Goal: Information Seeking & Learning: Find specific fact

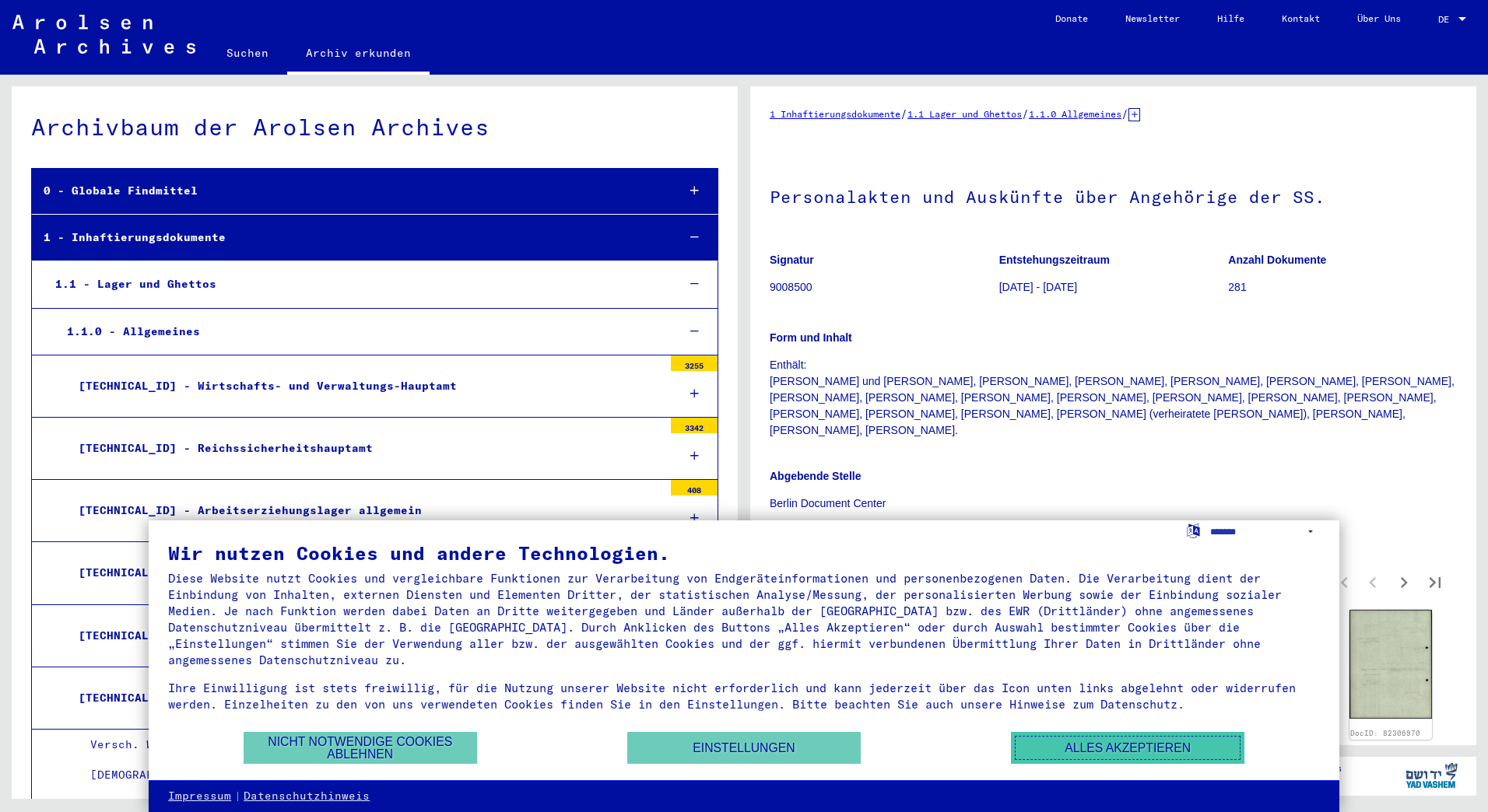
click at [1085, 738] on button "Alles akzeptieren" at bounding box center [1127, 748] width 233 height 32
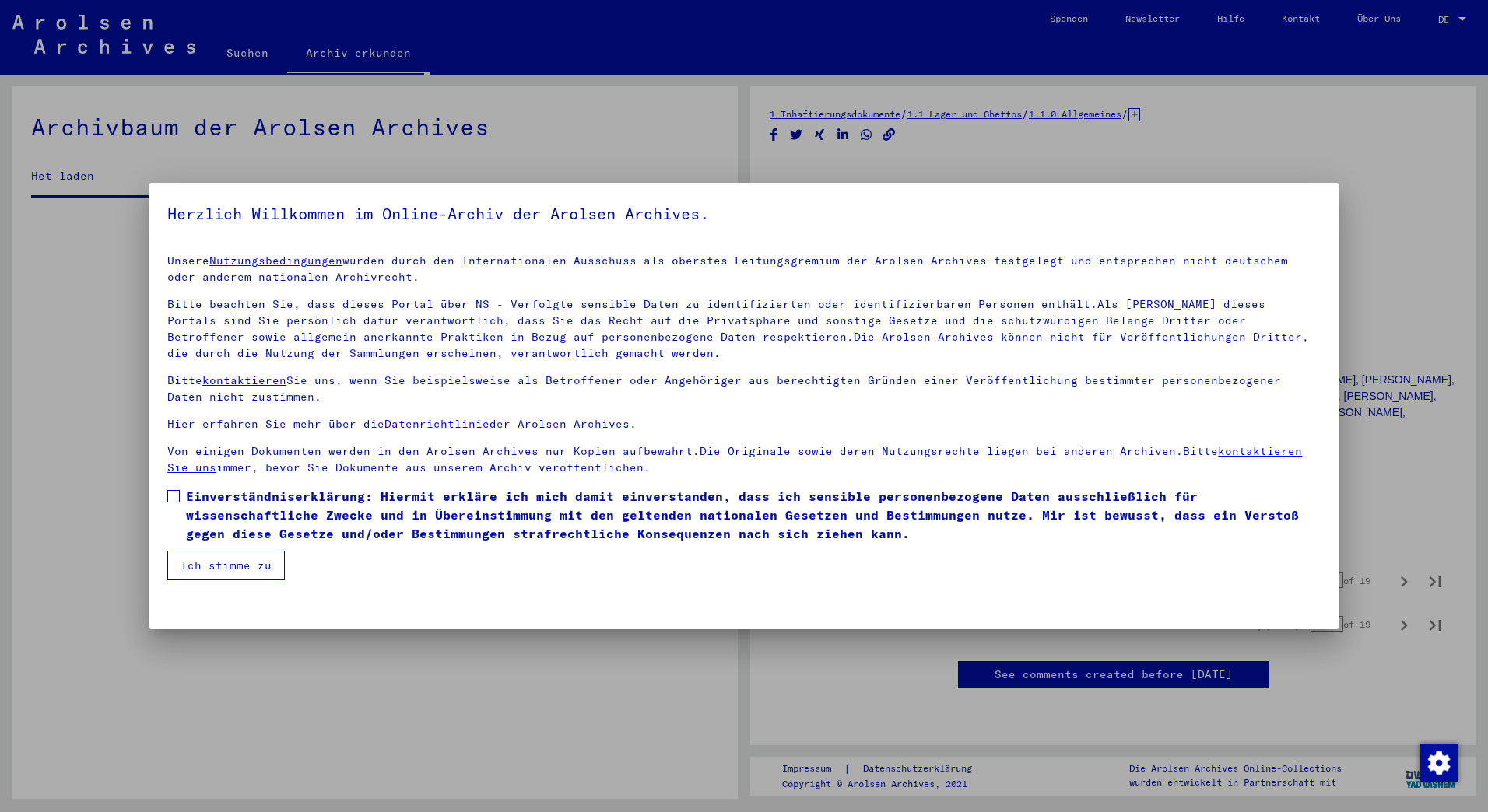
scroll to position [7204, 0]
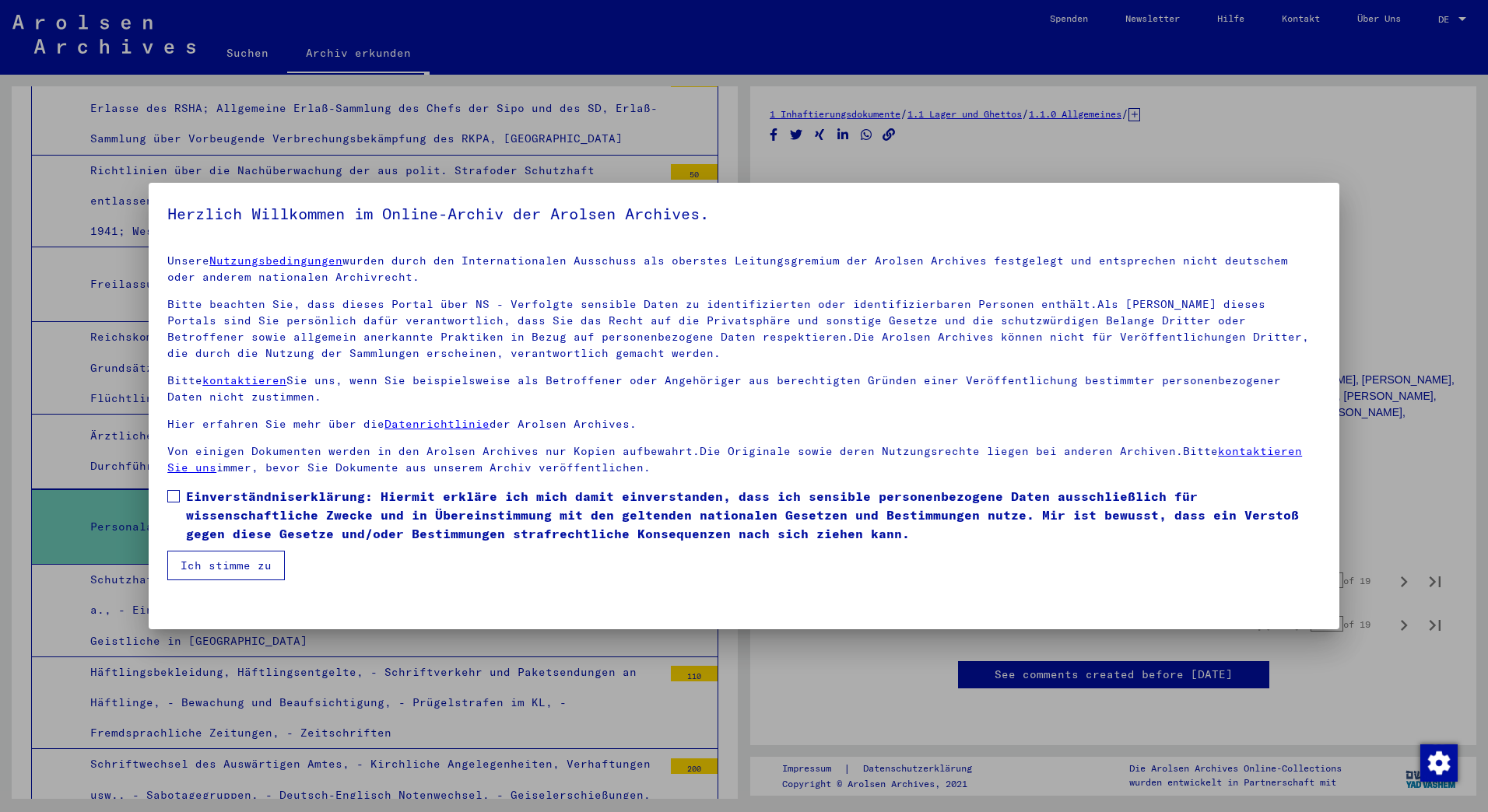
click at [238, 561] on button "Ich stimme zu" at bounding box center [225, 566] width 118 height 30
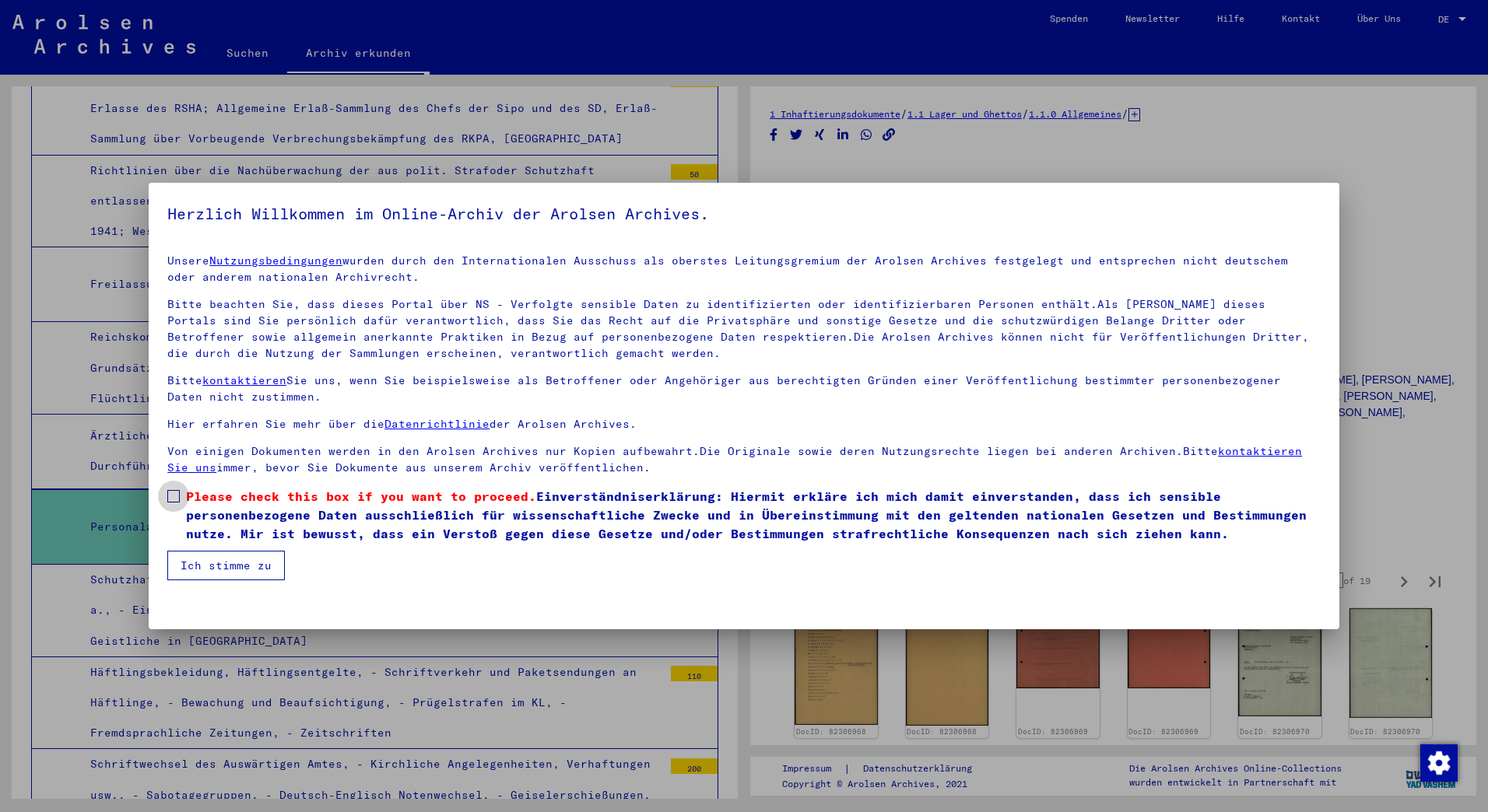
drag, startPoint x: 169, startPoint y: 493, endPoint x: 187, endPoint y: 512, distance: 26.2
click at [168, 493] on span at bounding box center [173, 496] width 12 height 12
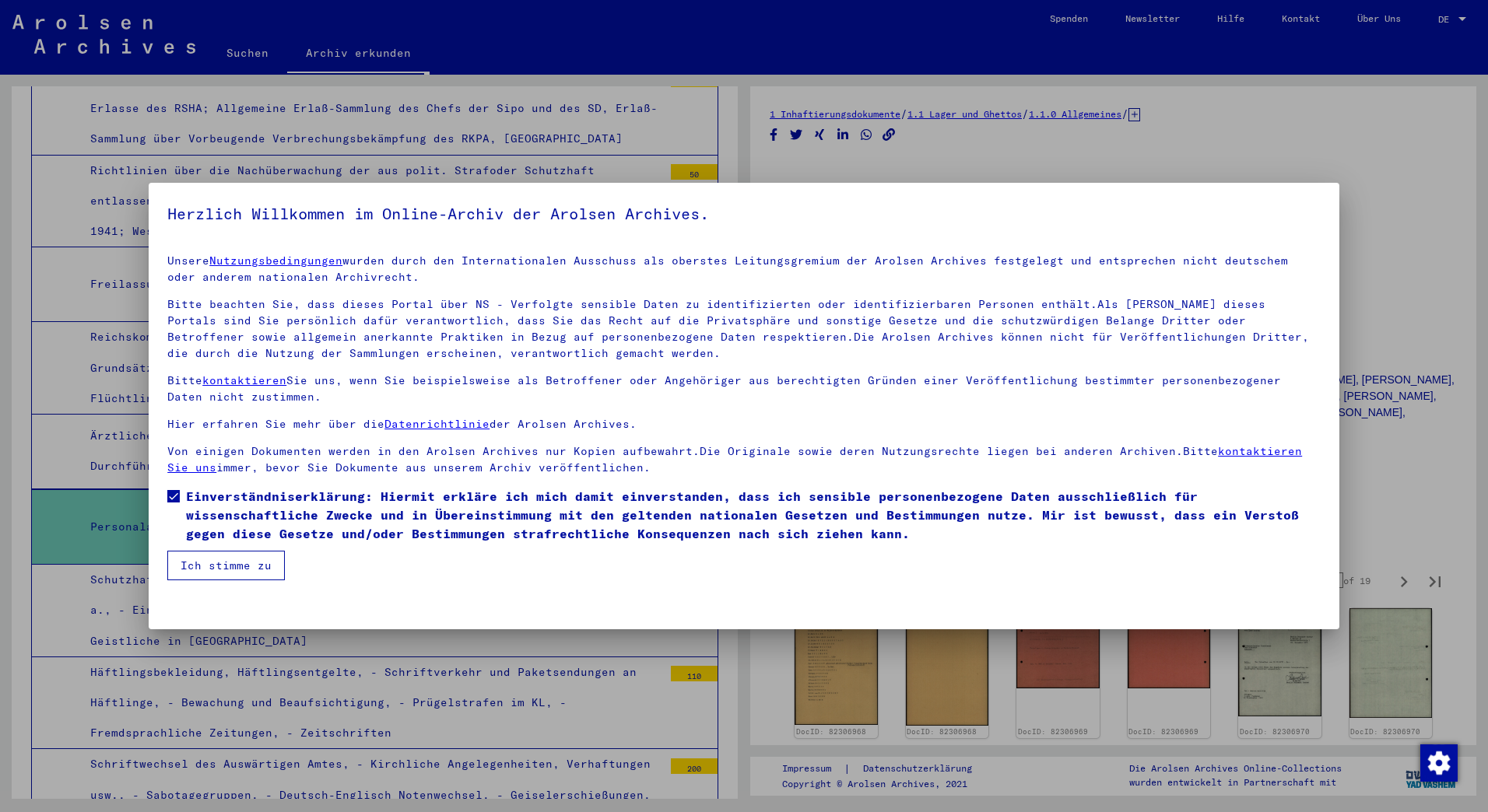
click at [208, 556] on button "Ich stimme zu" at bounding box center [225, 566] width 118 height 30
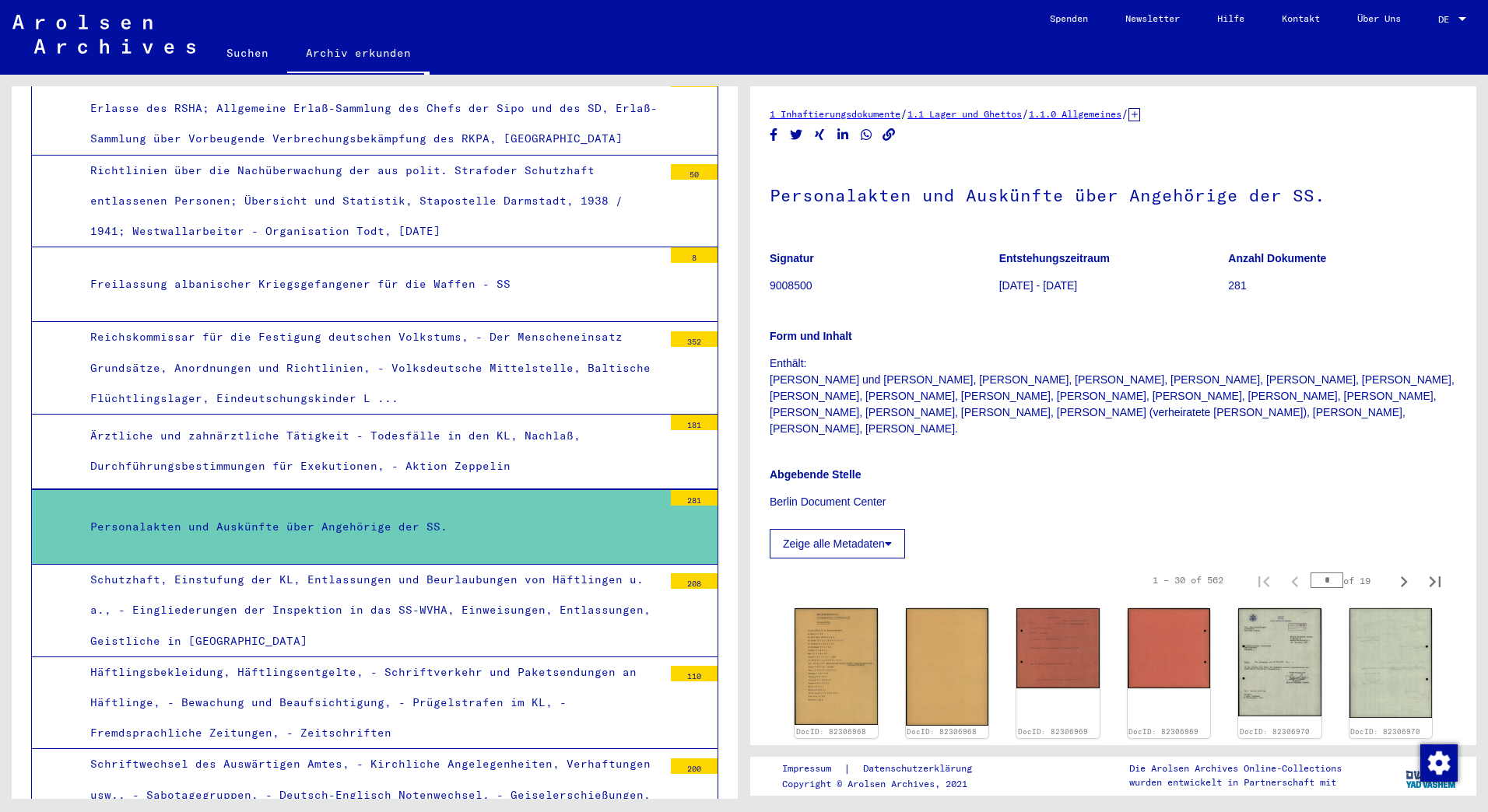
click at [390, 512] on div "Personalakten und Auskünfte über Angehörige der SS." at bounding box center [371, 527] width 585 height 31
click at [671, 490] on div "281" at bounding box center [694, 498] width 47 height 15
click at [331, 512] on div "Personalakten und Auskünfte über Angehörige der SS." at bounding box center [371, 527] width 585 height 31
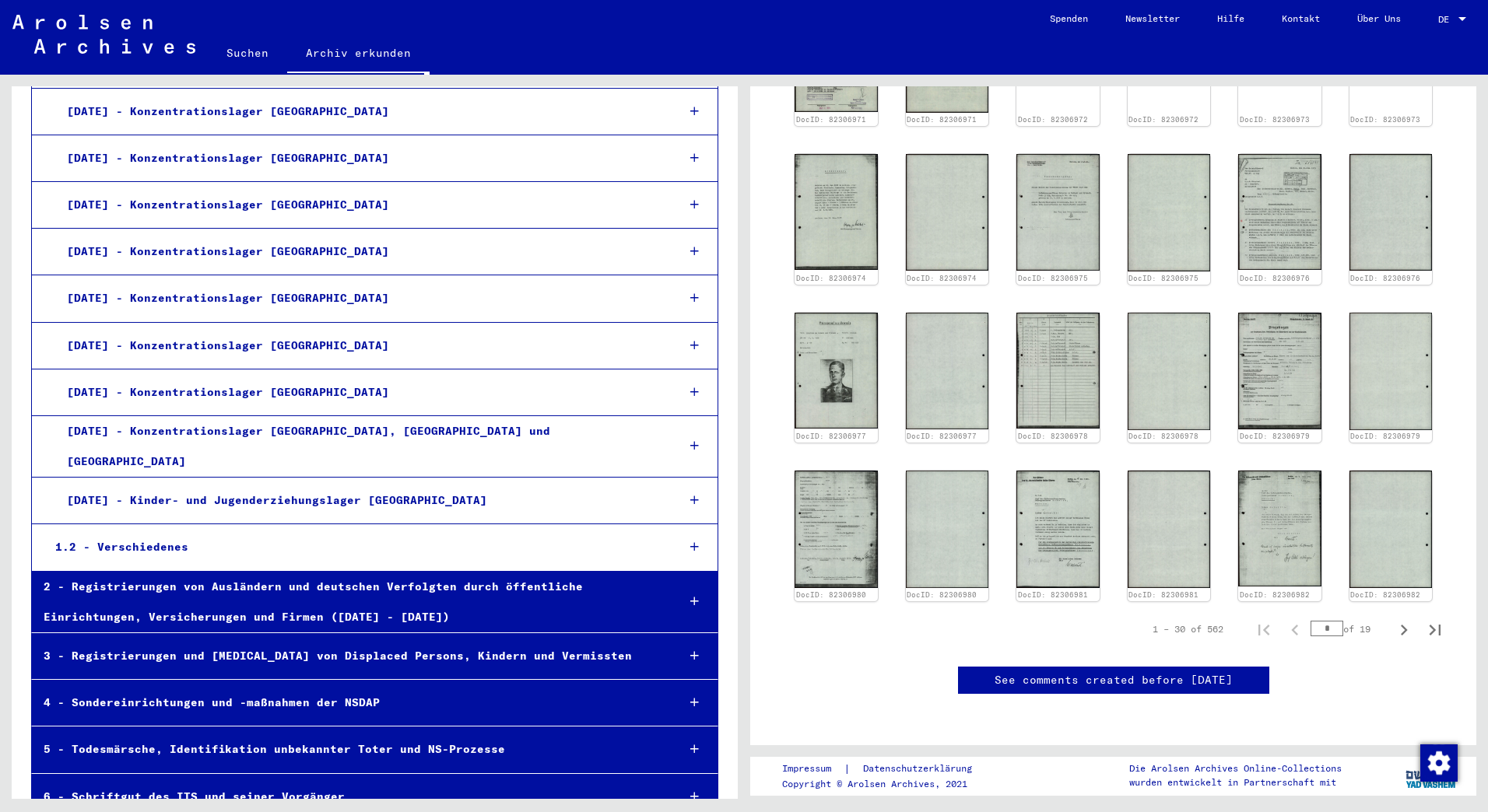
scroll to position [700, 0]
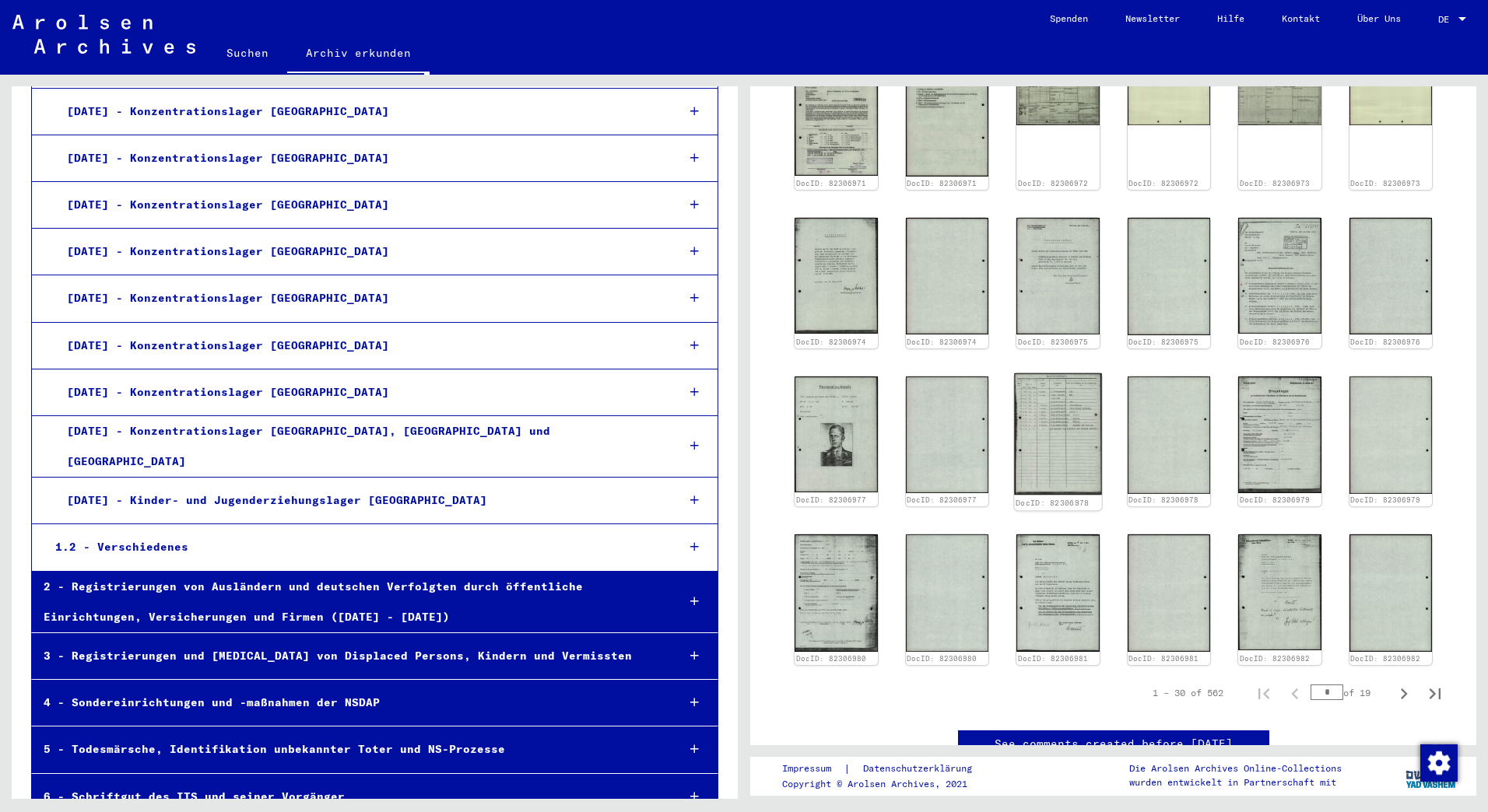
click at [1083, 430] on img at bounding box center [1058, 434] width 87 height 122
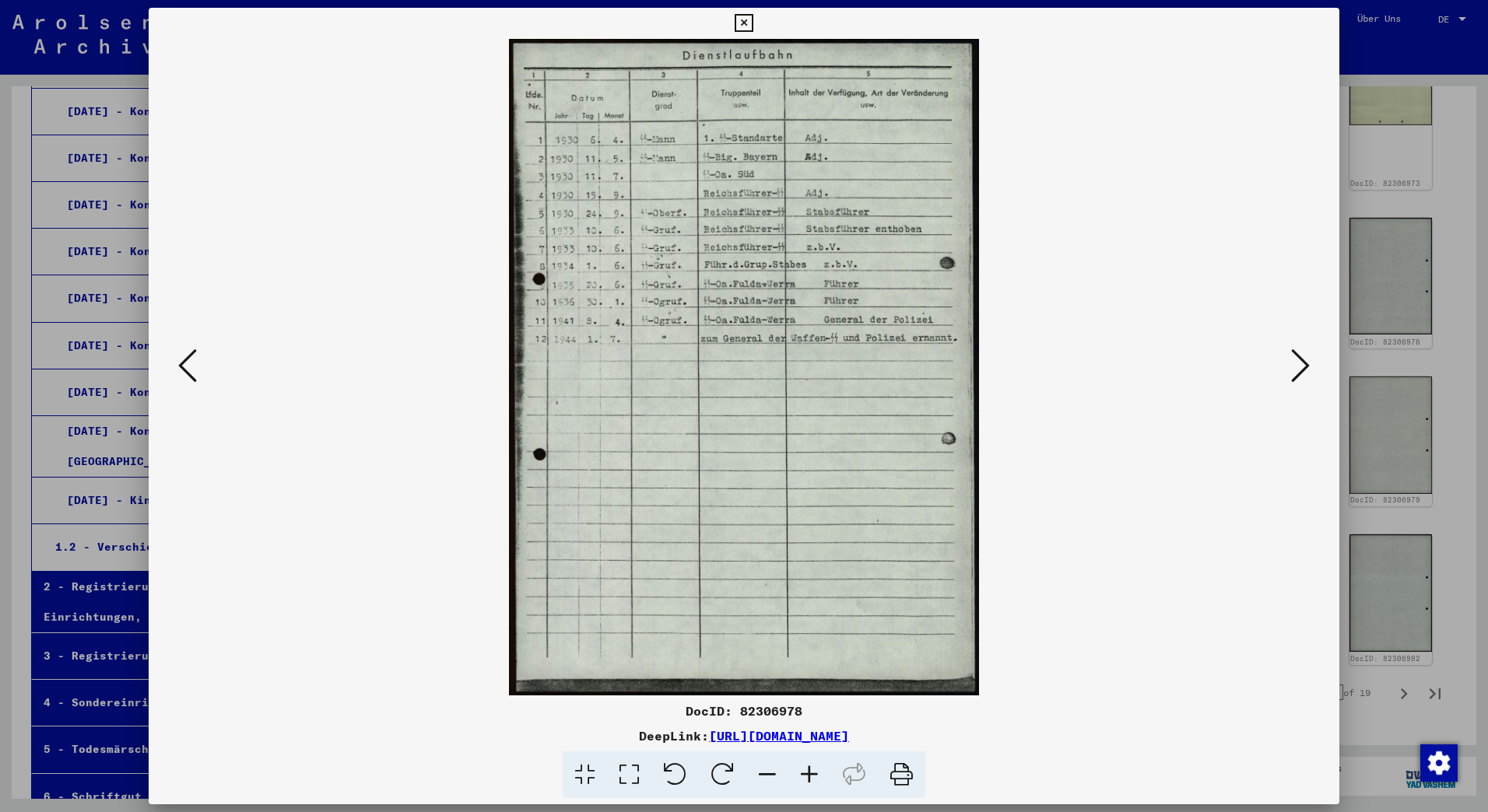
click at [1287, 370] on div at bounding box center [744, 367] width 1191 height 657
drag, startPoint x: 1290, startPoint y: 369, endPoint x: 1249, endPoint y: 336, distance: 52.6
click at [1291, 369] on icon at bounding box center [1299, 365] width 18 height 37
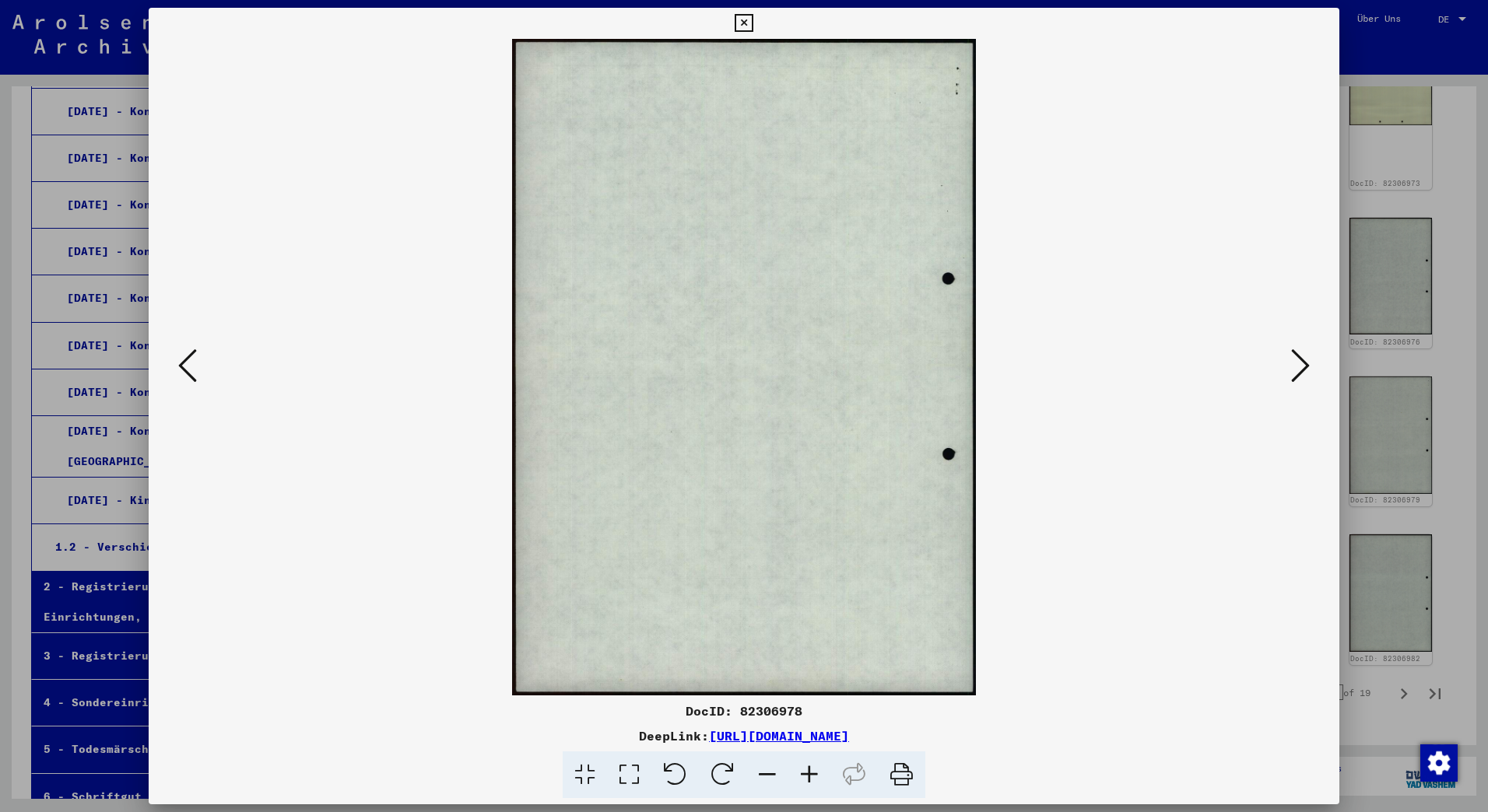
click at [1284, 370] on img at bounding box center [743, 367] width 1084 height 657
click at [1289, 360] on button at bounding box center [1300, 367] width 28 height 44
